Goal: Transaction & Acquisition: Purchase product/service

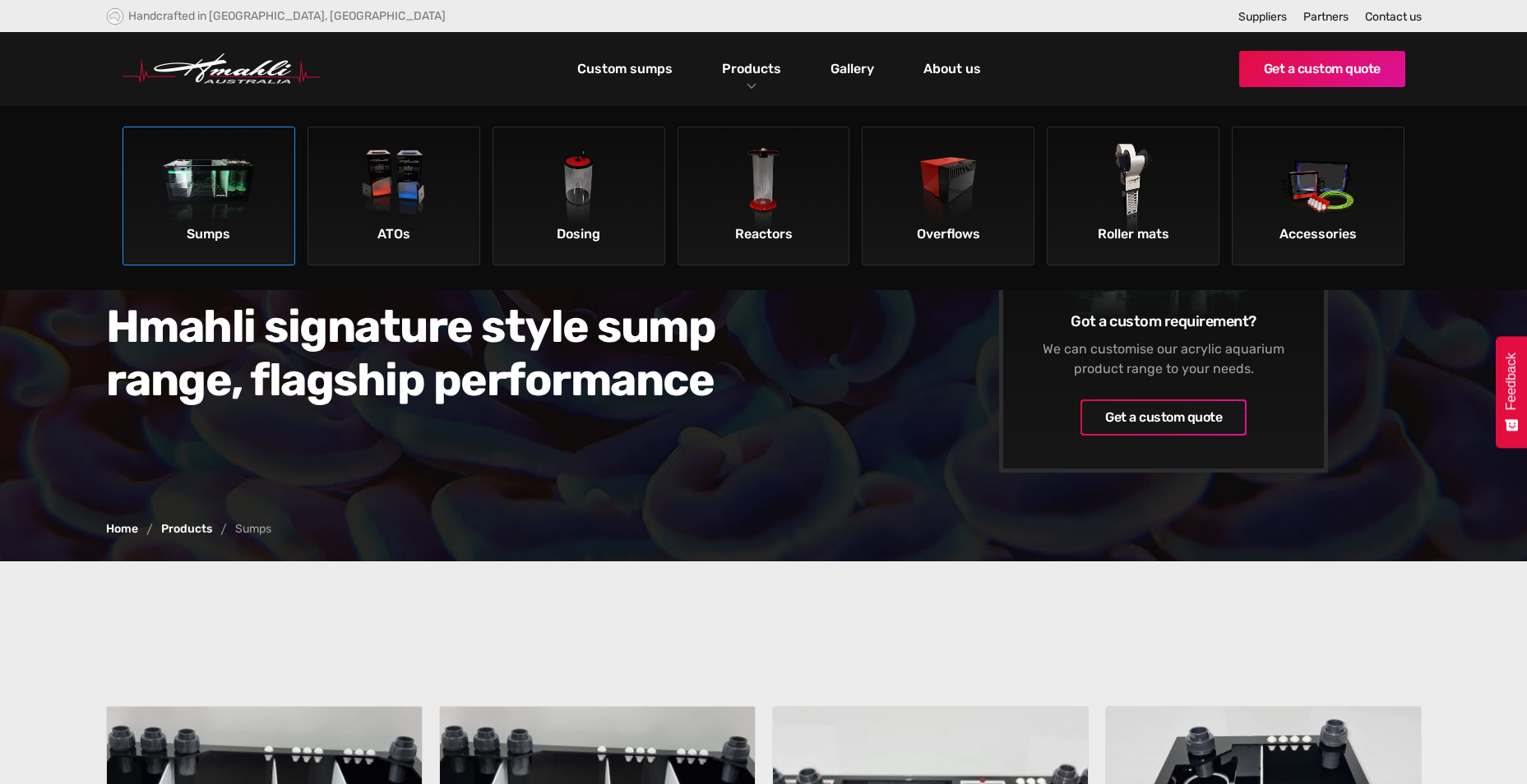
click at [245, 171] on img at bounding box center [210, 190] width 93 height 93
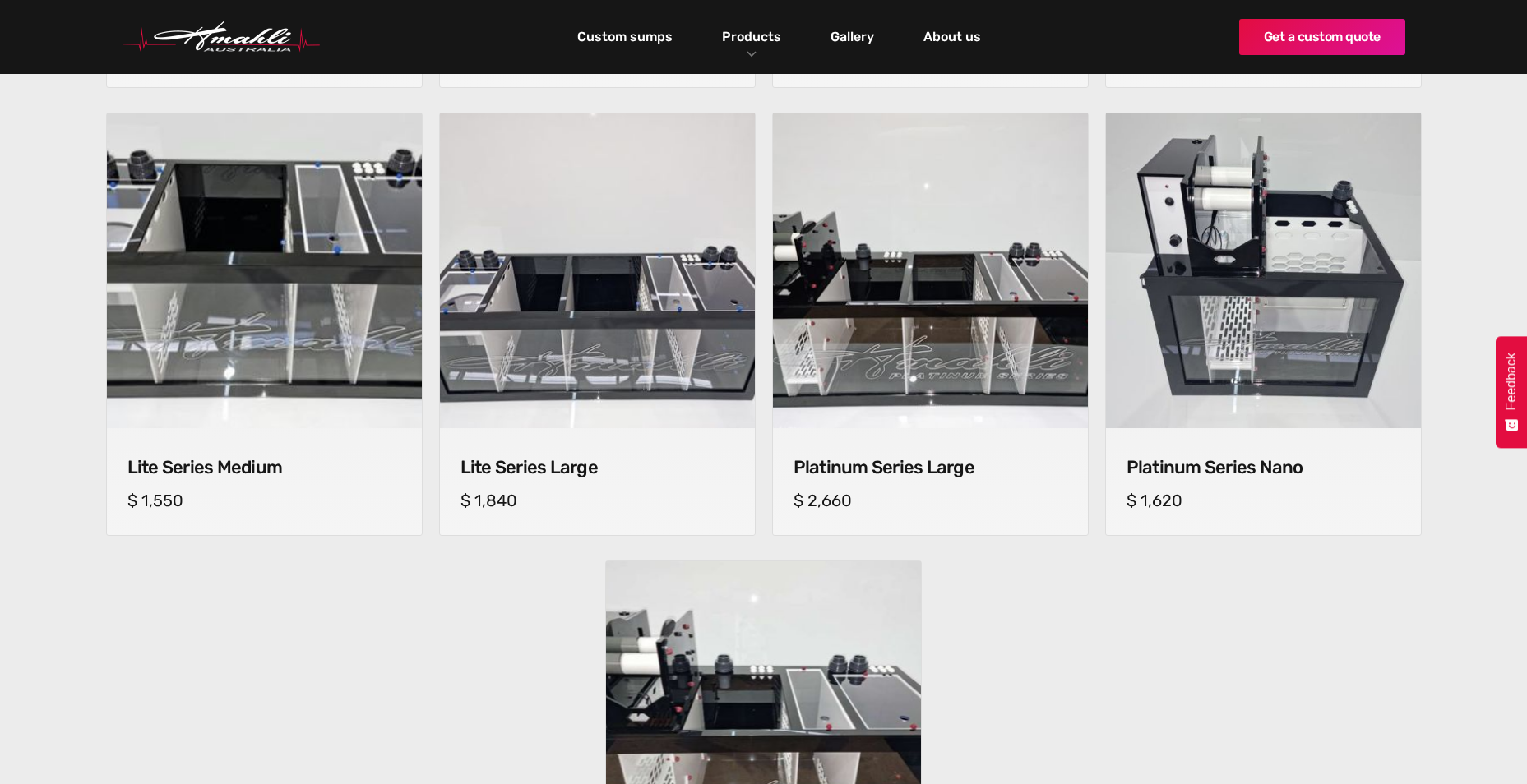
scroll to position [1068, 0]
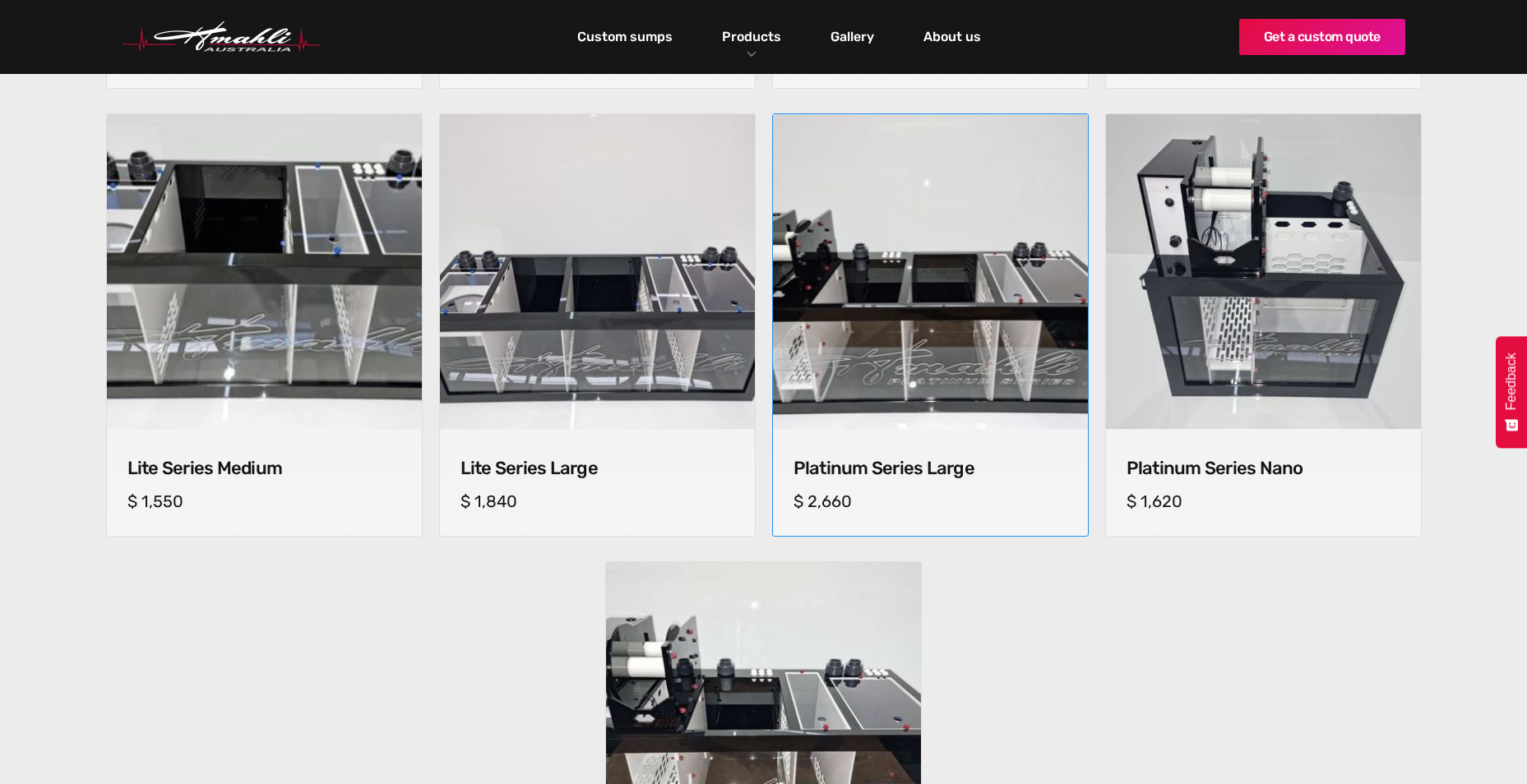
click at [883, 262] on img at bounding box center [930, 272] width 329 height 329
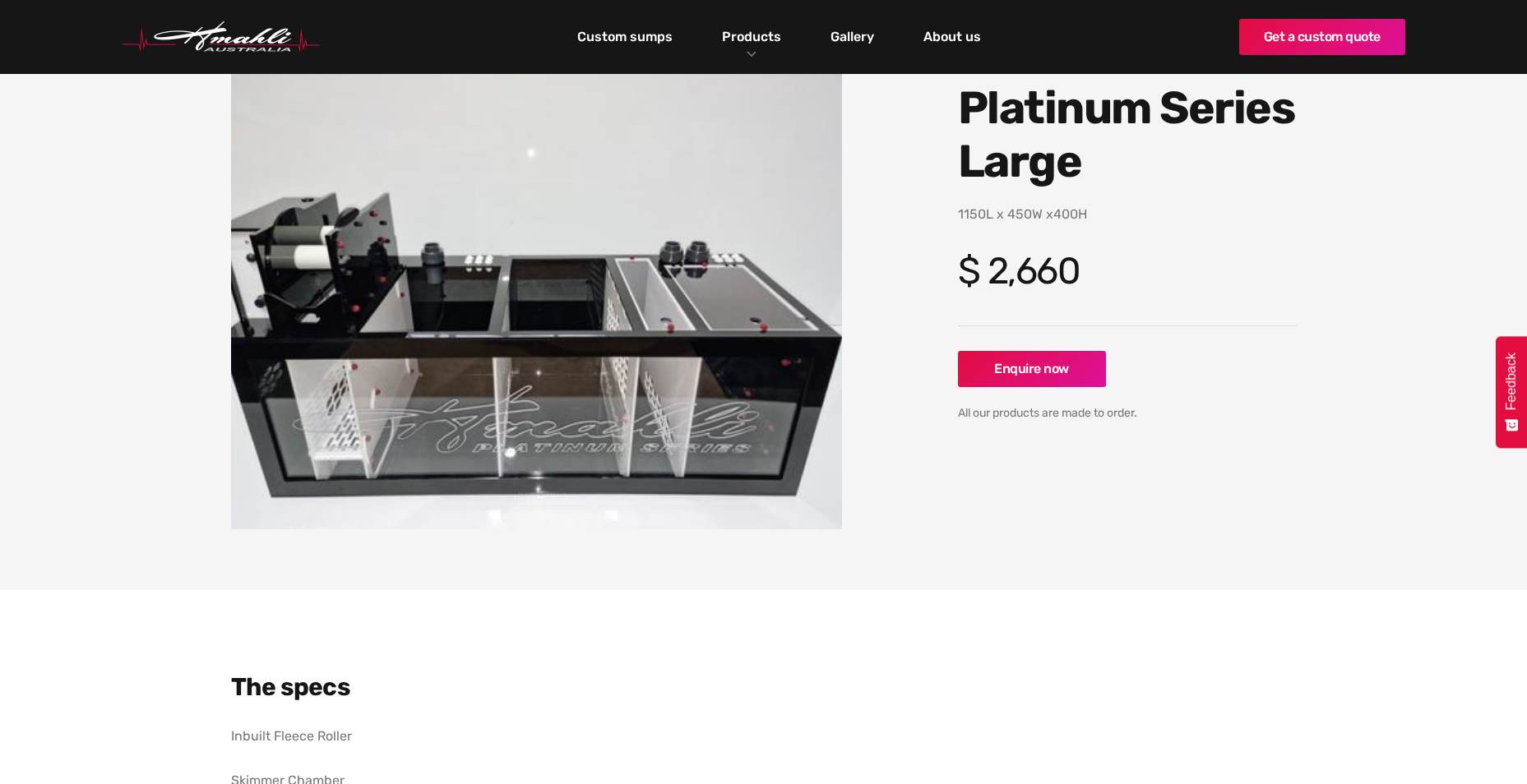
scroll to position [164, 0]
